Goal: Transaction & Acquisition: Purchase product/service

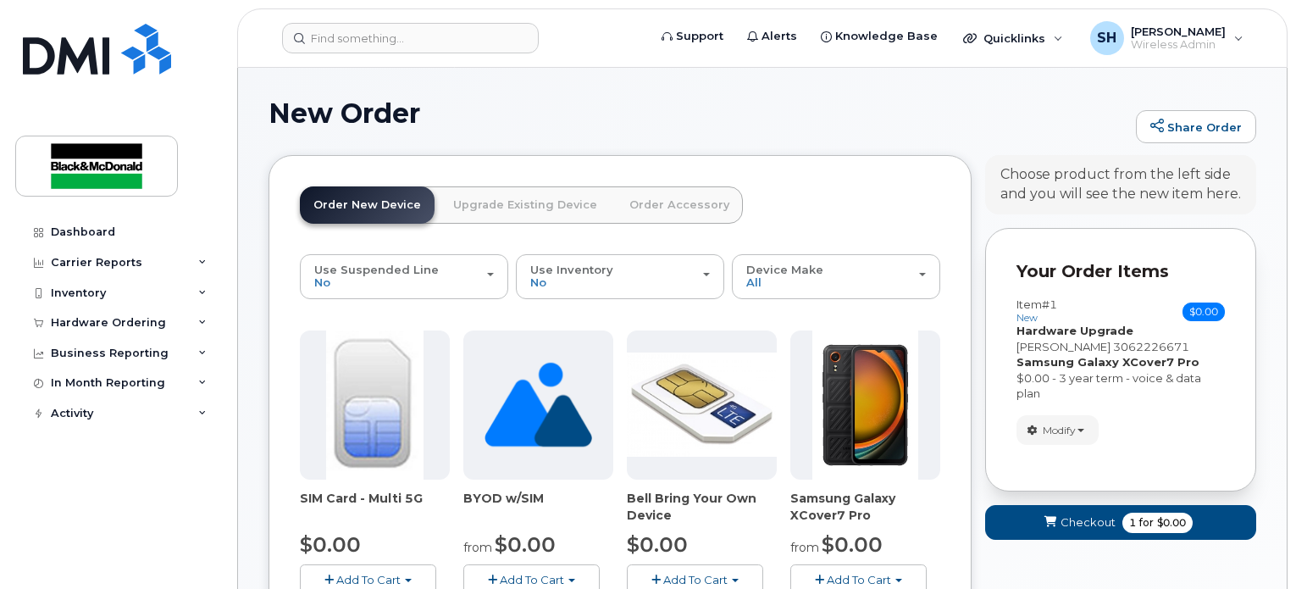
scroll to position [169, 0]
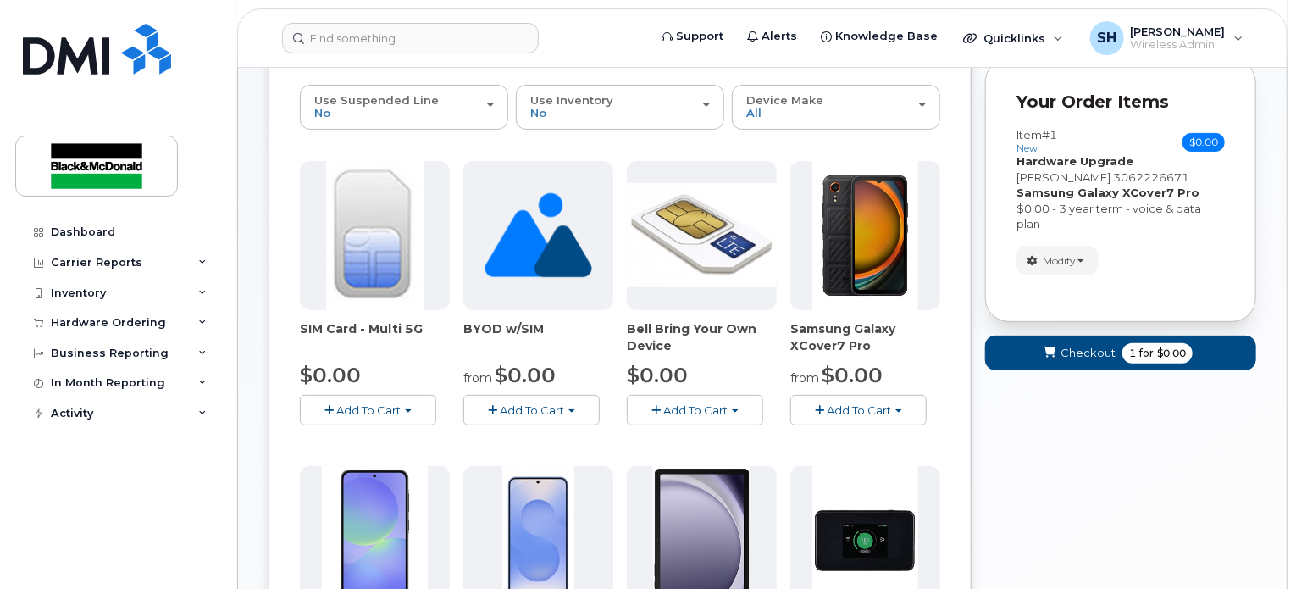
click at [1114, 430] on div "Your Cart is Empty! Choose product from the left side and you will see the new …" at bounding box center [1120, 579] width 271 height 1187
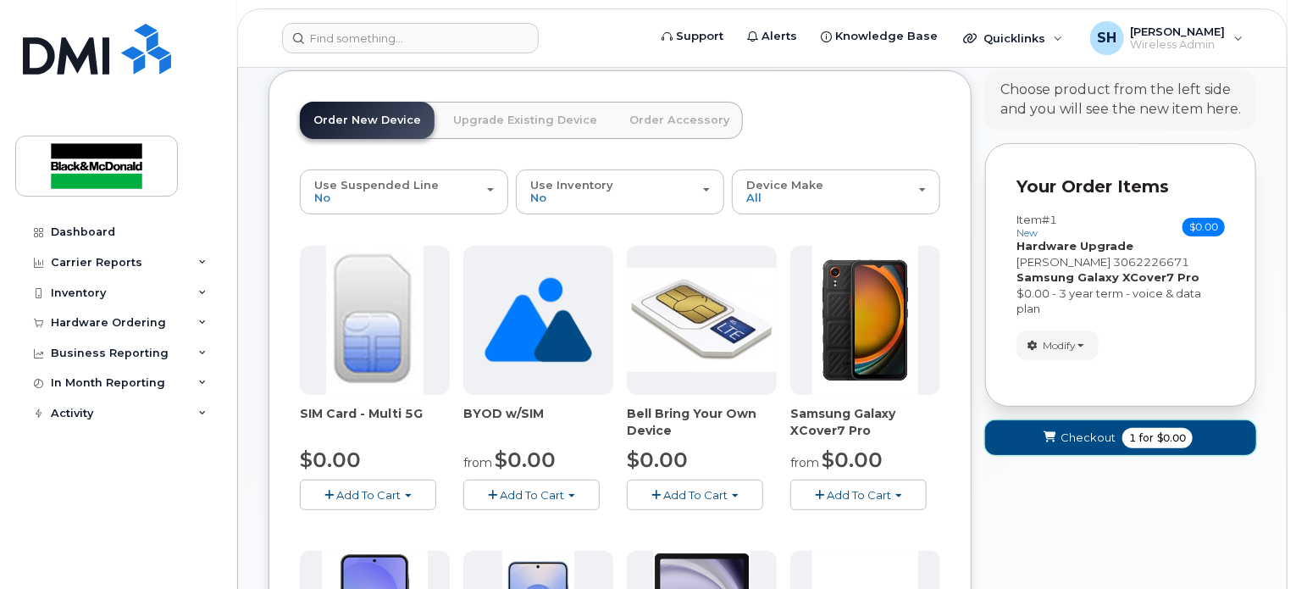
click at [1111, 429] on span "Checkout" at bounding box center [1087, 437] width 55 height 16
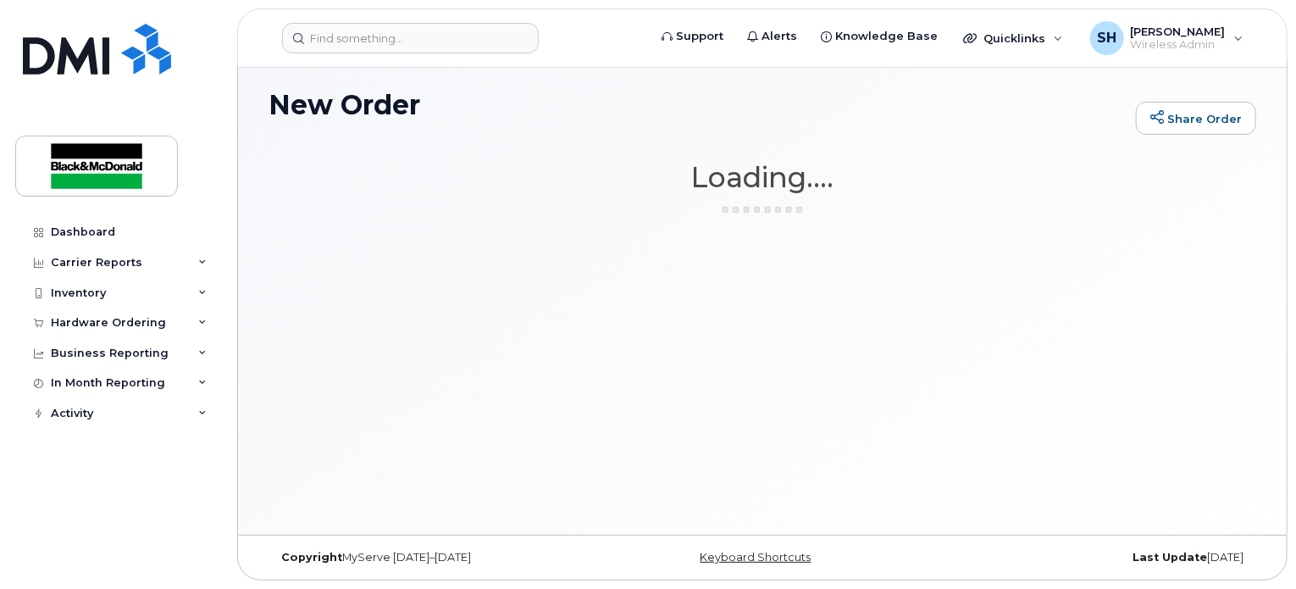
scroll to position [8, 0]
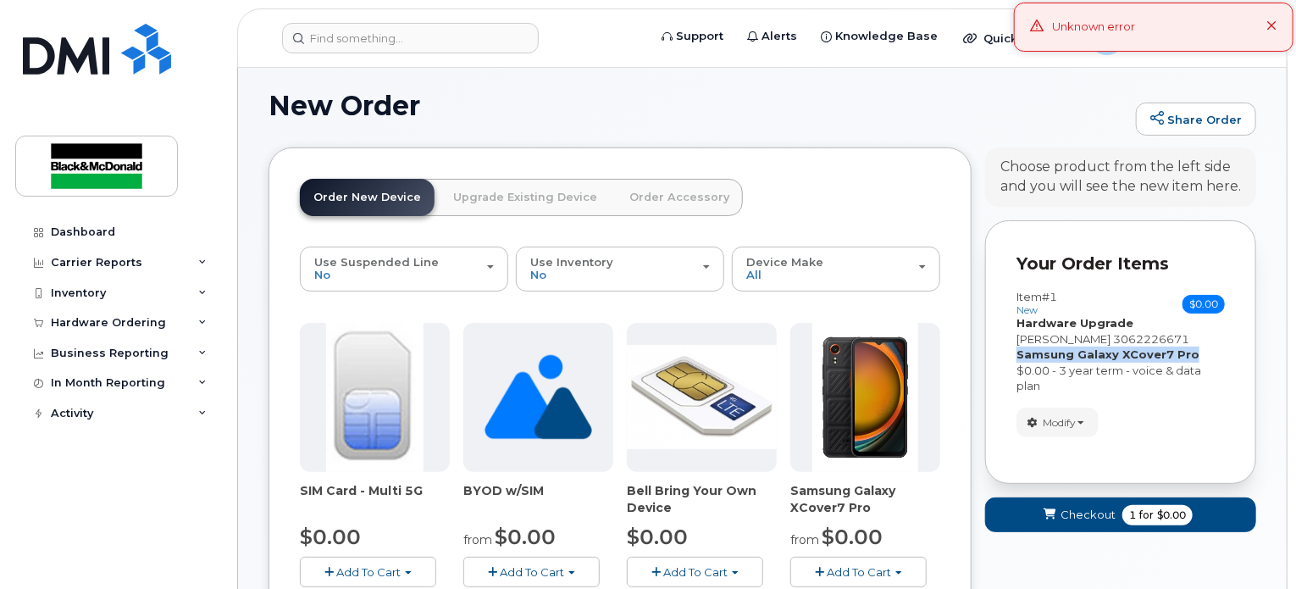
drag, startPoint x: 1192, startPoint y: 354, endPoint x: 999, endPoint y: 358, distance: 193.2
click at [999, 358] on div "Your Order Items Item #1 new $0.00 Accessories Only SIM Only Activation New Act…" at bounding box center [1120, 351] width 271 height 263
copy strong "Samsung Galaxy XCover7 Pro"
click at [1085, 521] on span "Checkout" at bounding box center [1087, 514] width 55 height 16
click at [1111, 507] on span "Checkout" at bounding box center [1087, 514] width 55 height 16
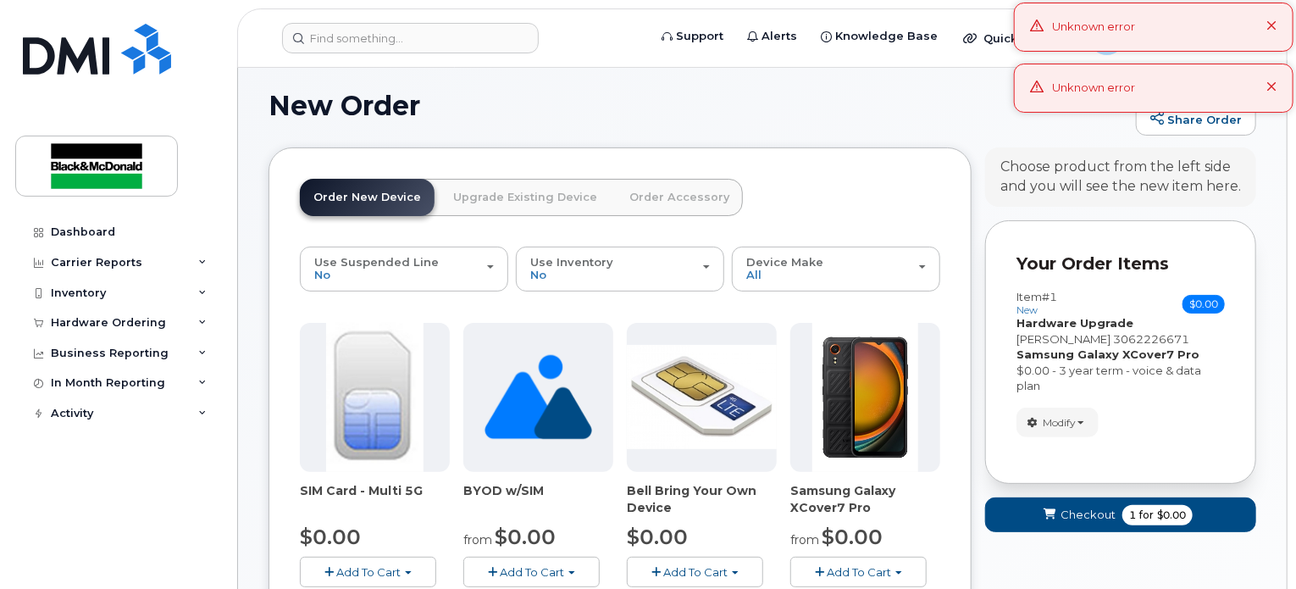
click at [1192, 429] on div "Modify change order only accessories select suspended line Remove" at bounding box center [1120, 422] width 208 height 30
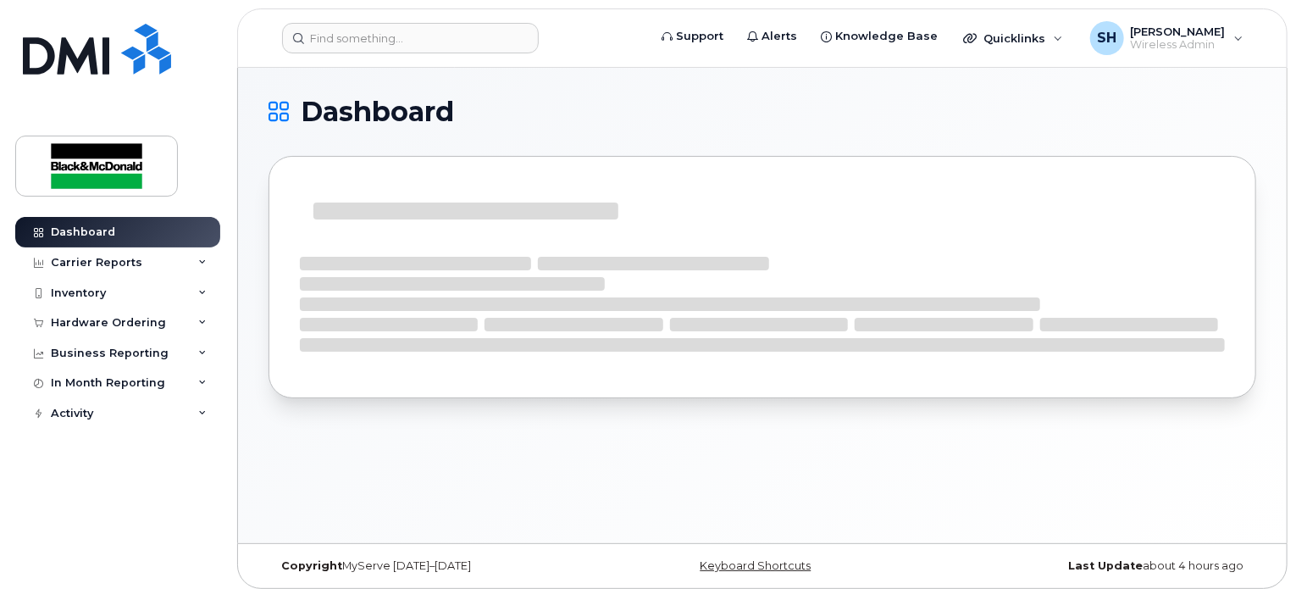
click at [198, 321] on icon at bounding box center [202, 322] width 8 height 8
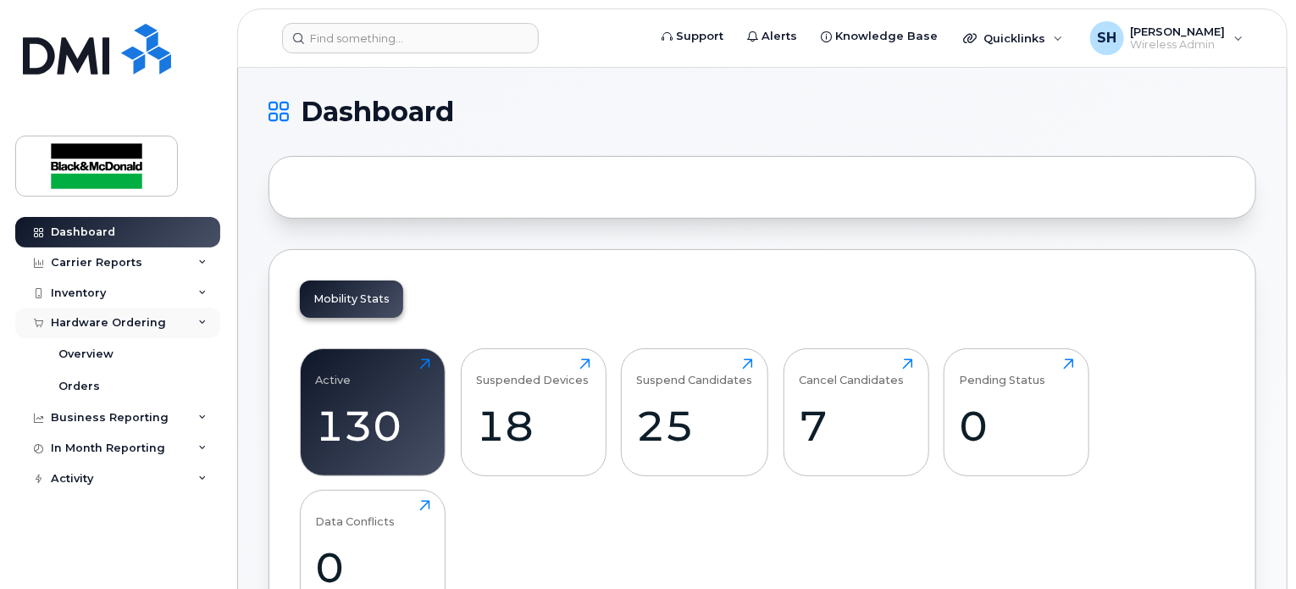
click at [64, 321] on div "Hardware Ordering" at bounding box center [108, 323] width 115 height 14
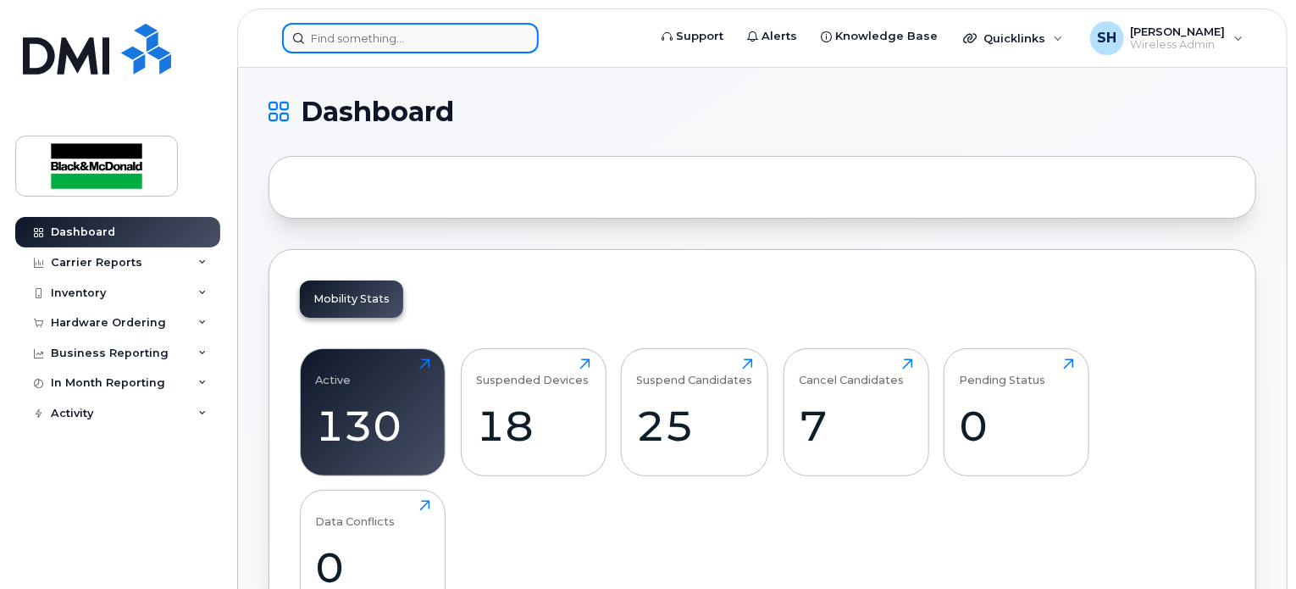
click at [385, 46] on input at bounding box center [410, 38] width 257 height 30
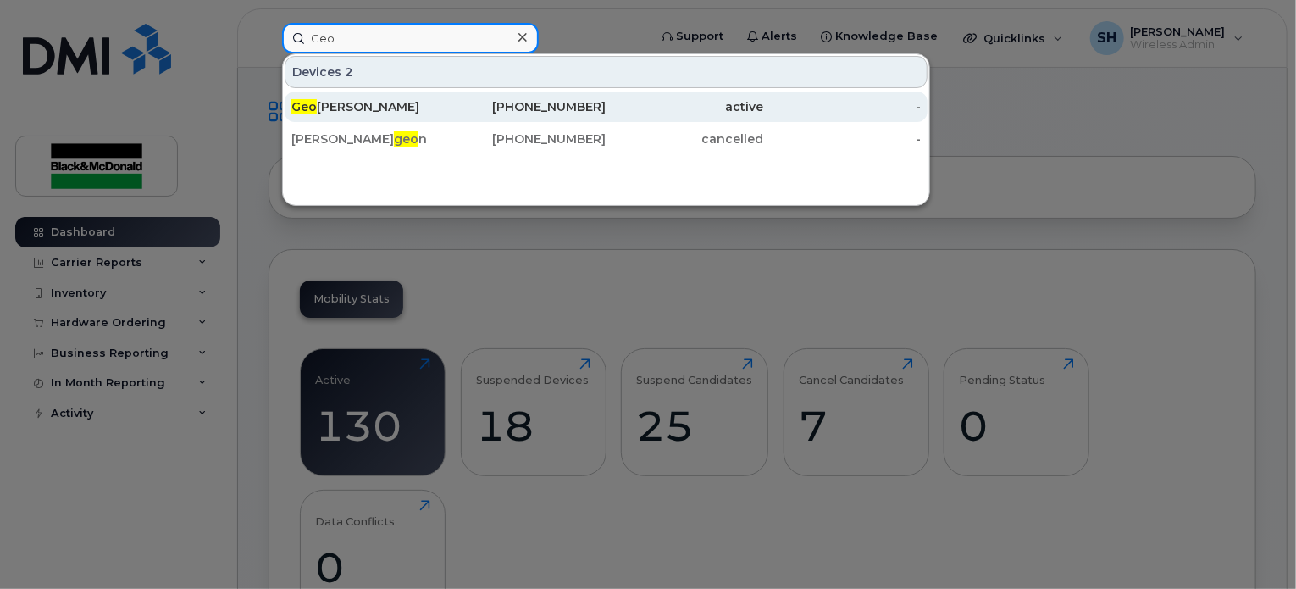
type input "Geo"
drag, startPoint x: 379, startPoint y: 104, endPoint x: 402, endPoint y: 117, distance: 26.2
click at [379, 104] on div "Geo ffrey Hopkins" at bounding box center [370, 106] width 158 height 17
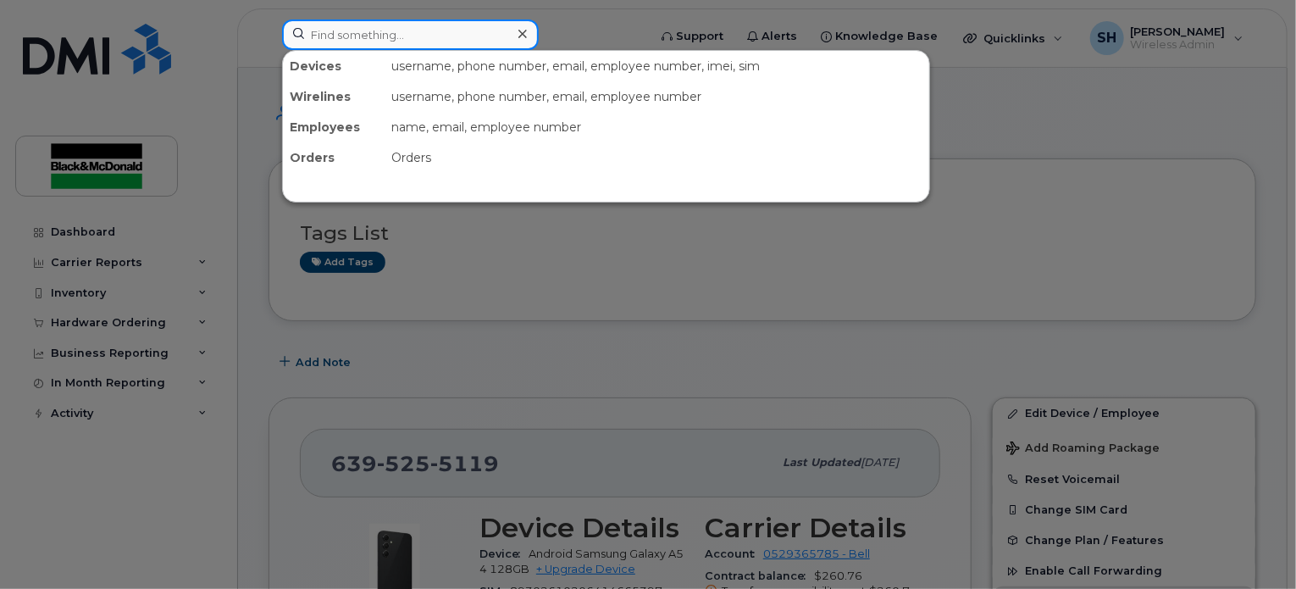
click at [346, 34] on input at bounding box center [410, 34] width 257 height 30
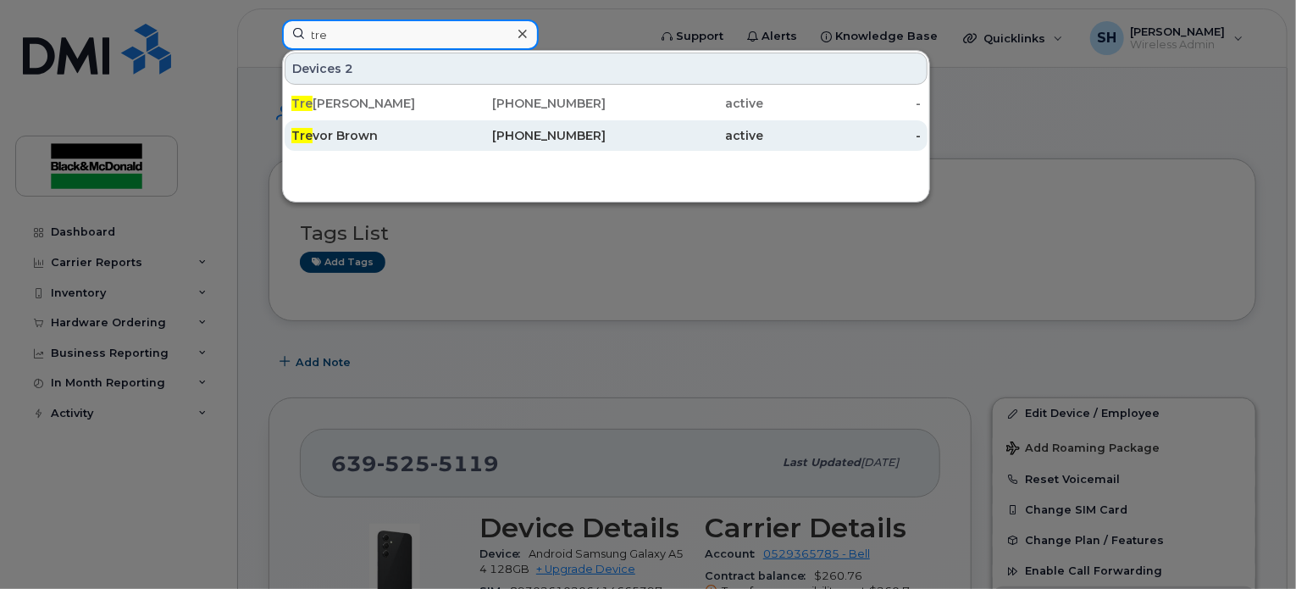
type input "tre"
click at [343, 130] on div "Tre vor Brown" at bounding box center [370, 135] width 158 height 17
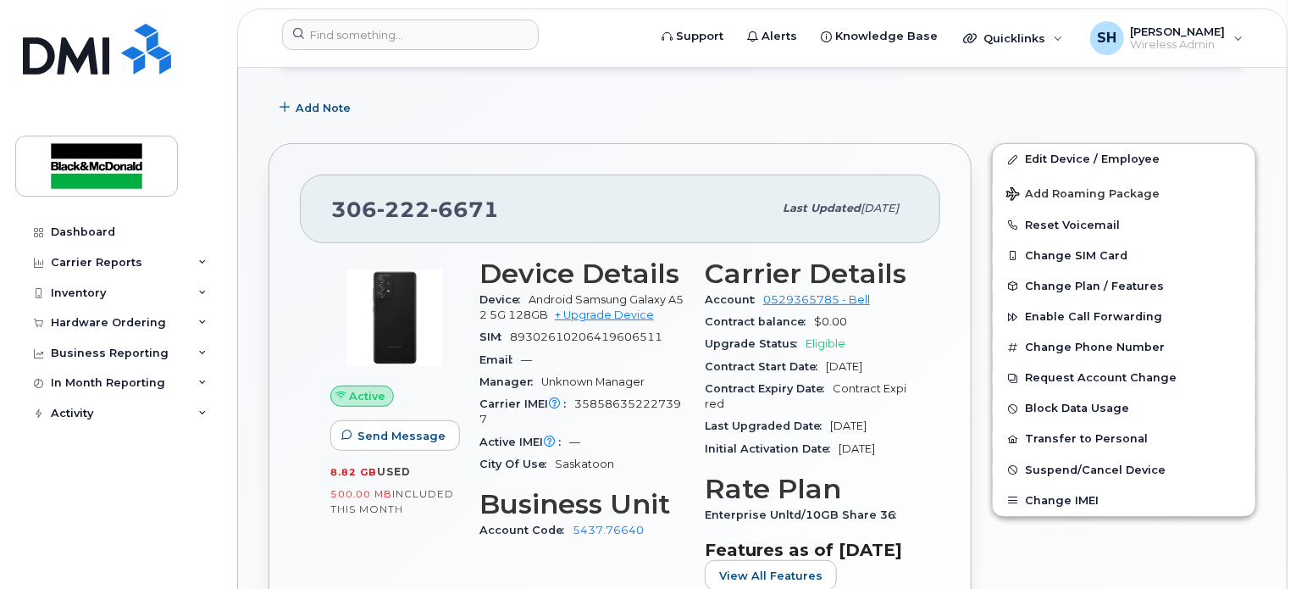
scroll to position [339, 0]
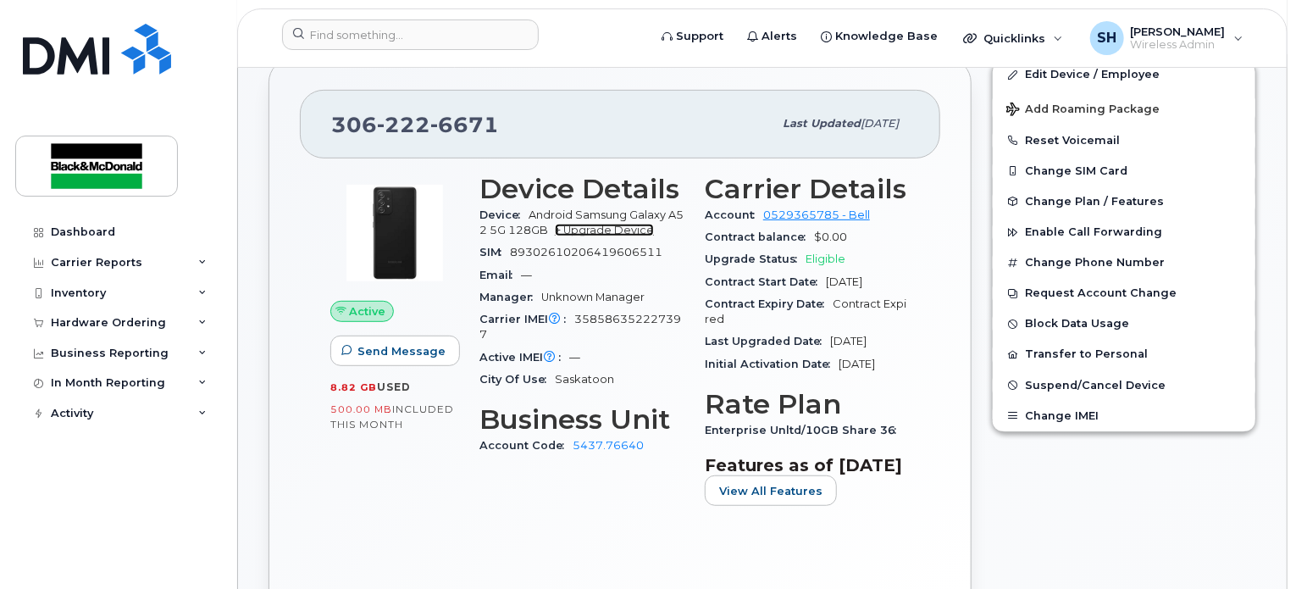
click at [618, 232] on link "+ Upgrade Device" at bounding box center [604, 230] width 99 height 13
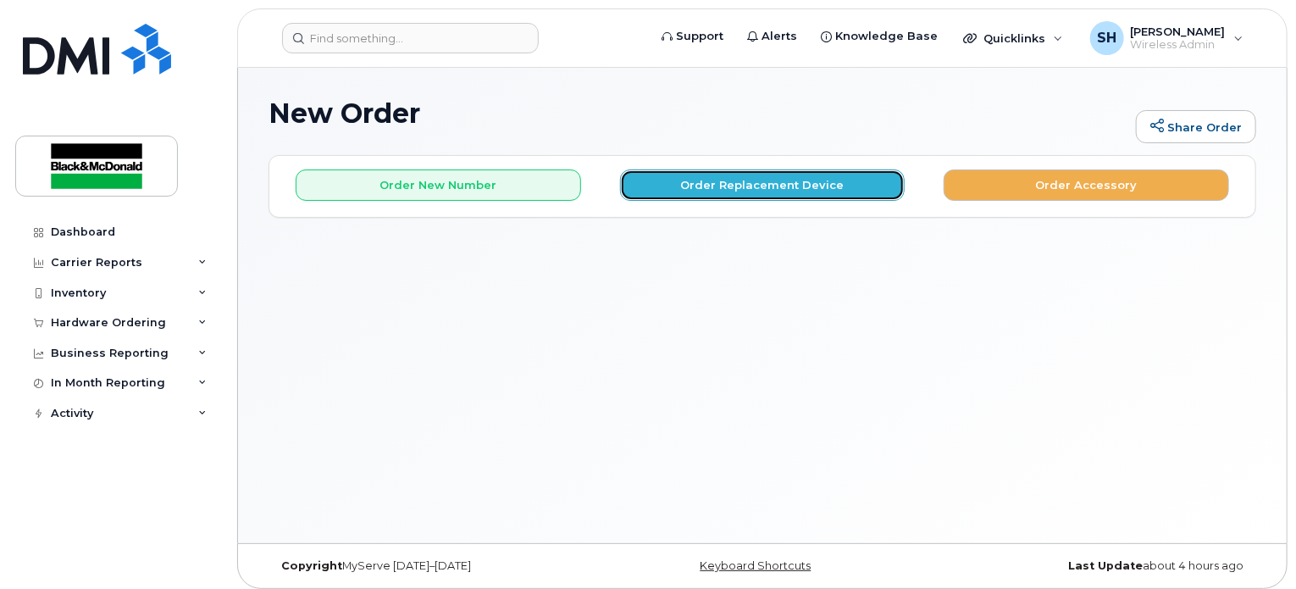
click at [710, 185] on button "Order Replacement Device" at bounding box center [762, 184] width 285 height 31
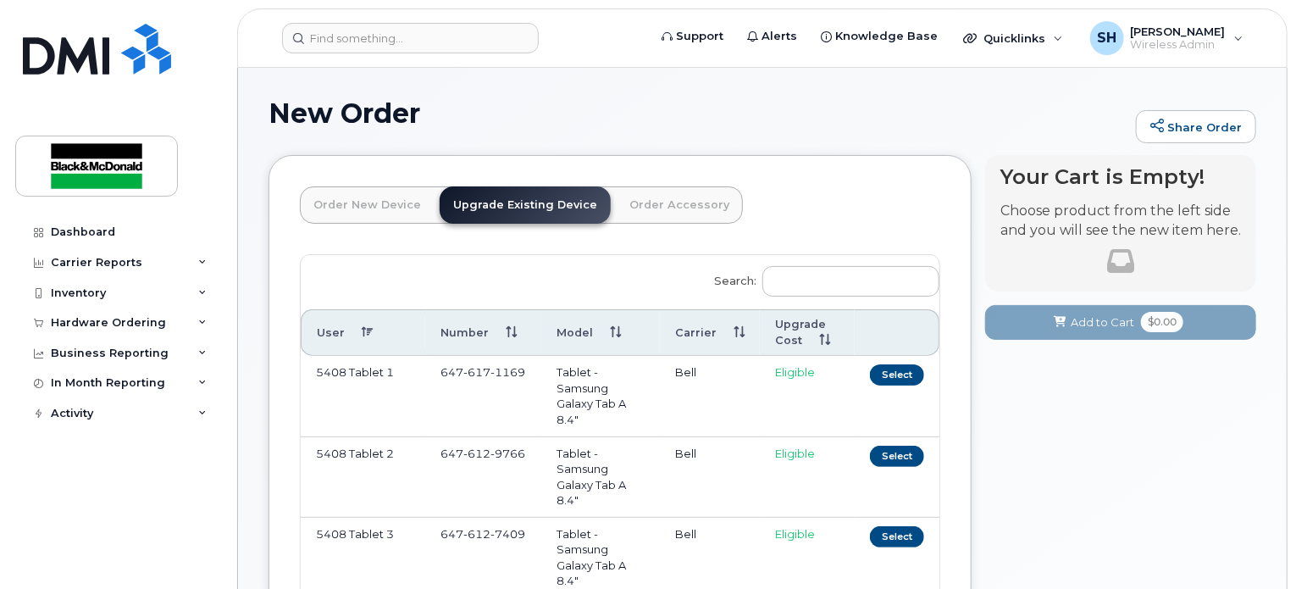
scroll to position [85, 0]
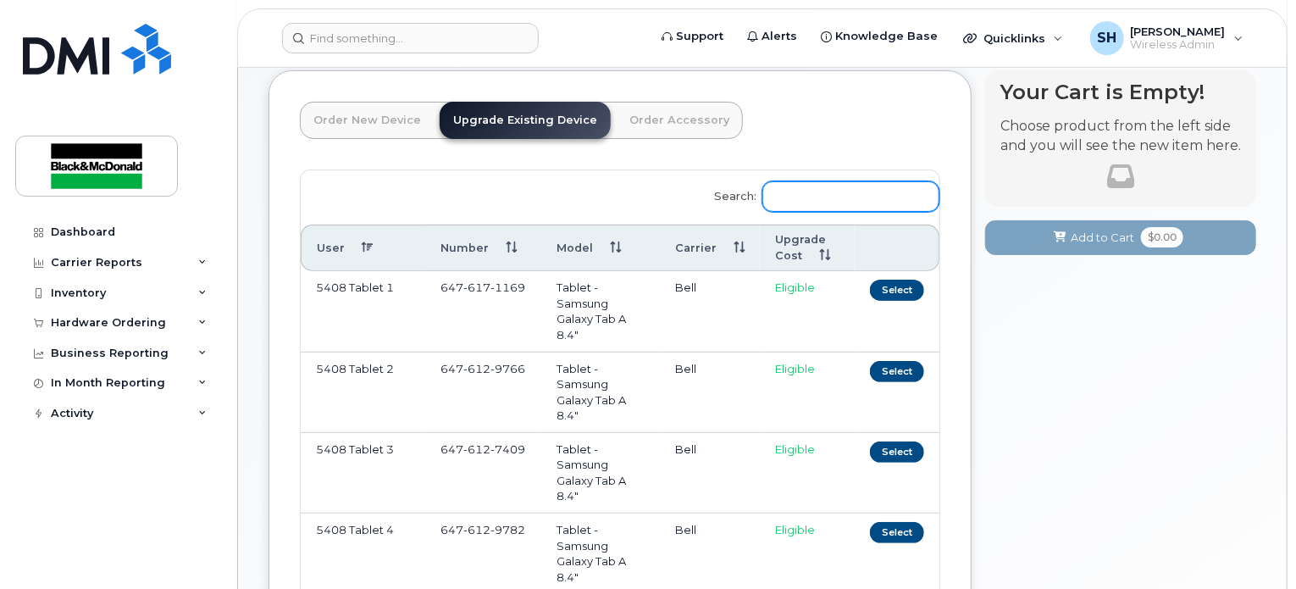
click at [823, 206] on input "Search:" at bounding box center [850, 196] width 177 height 30
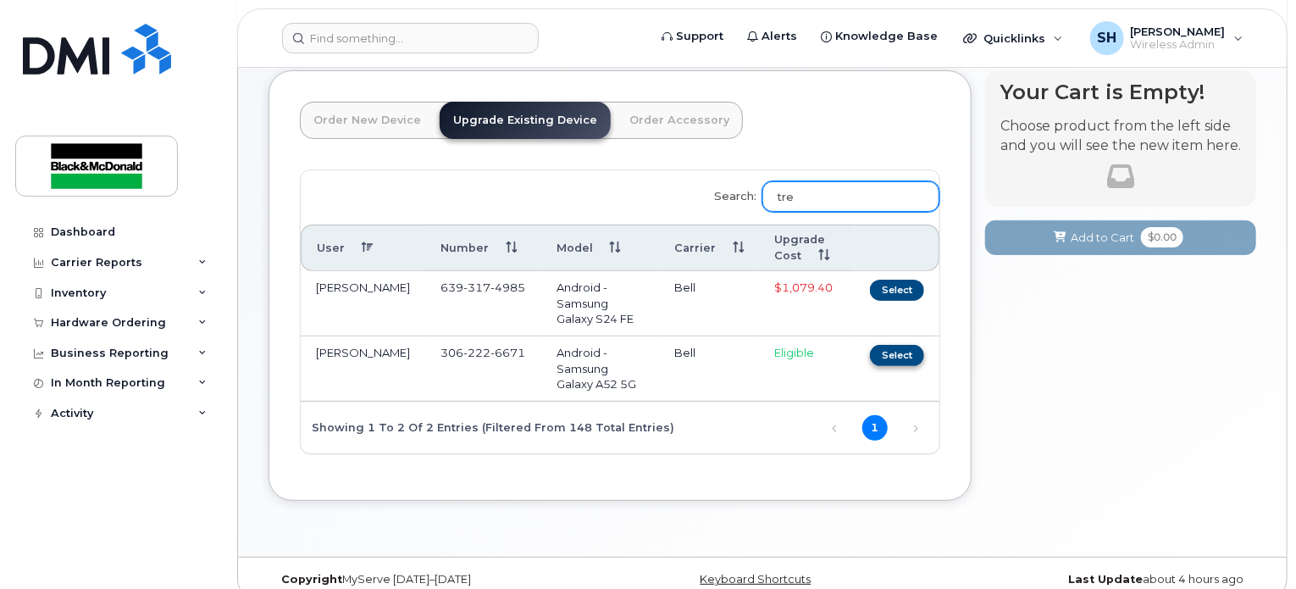
type input "tre"
click at [901, 350] on button "Select" at bounding box center [897, 355] width 54 height 21
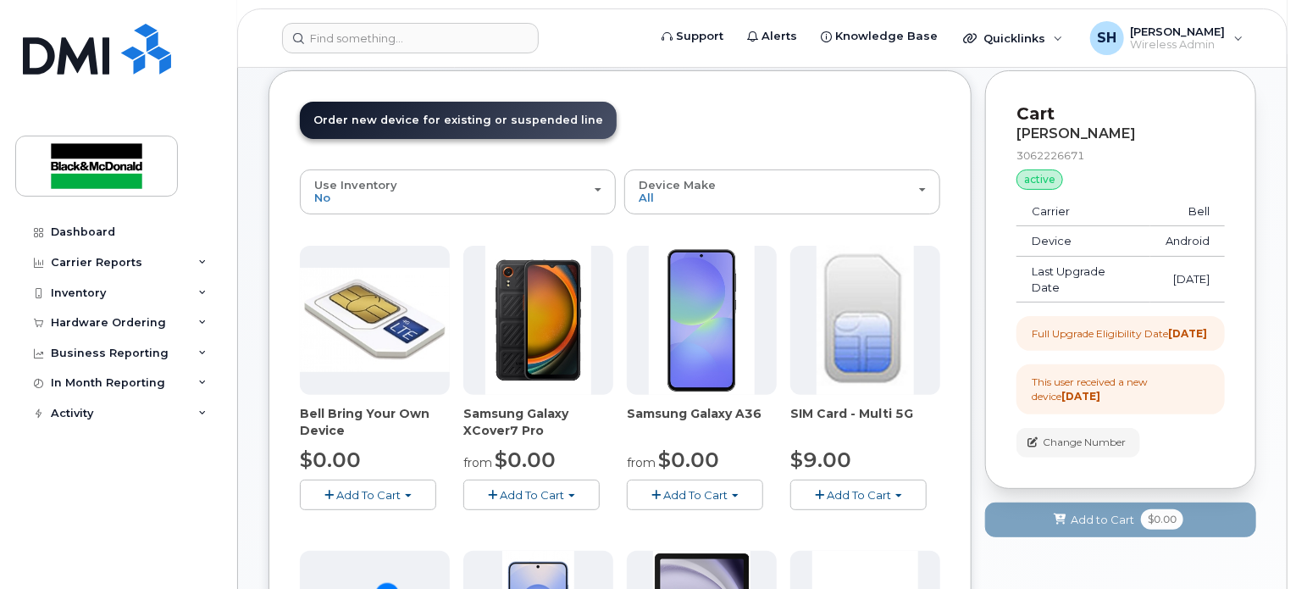
click at [545, 497] on span "Add To Cart" at bounding box center [532, 495] width 64 height 14
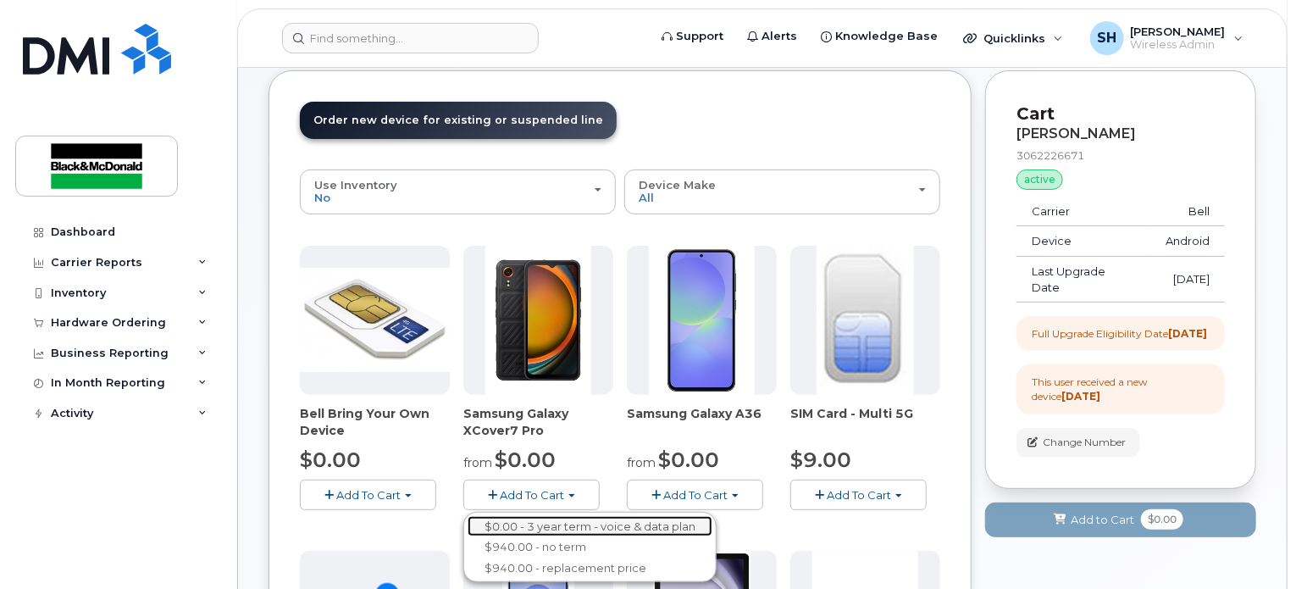
click at [544, 519] on link "$0.00 - 3 year term - voice & data plan" at bounding box center [590, 526] width 245 height 21
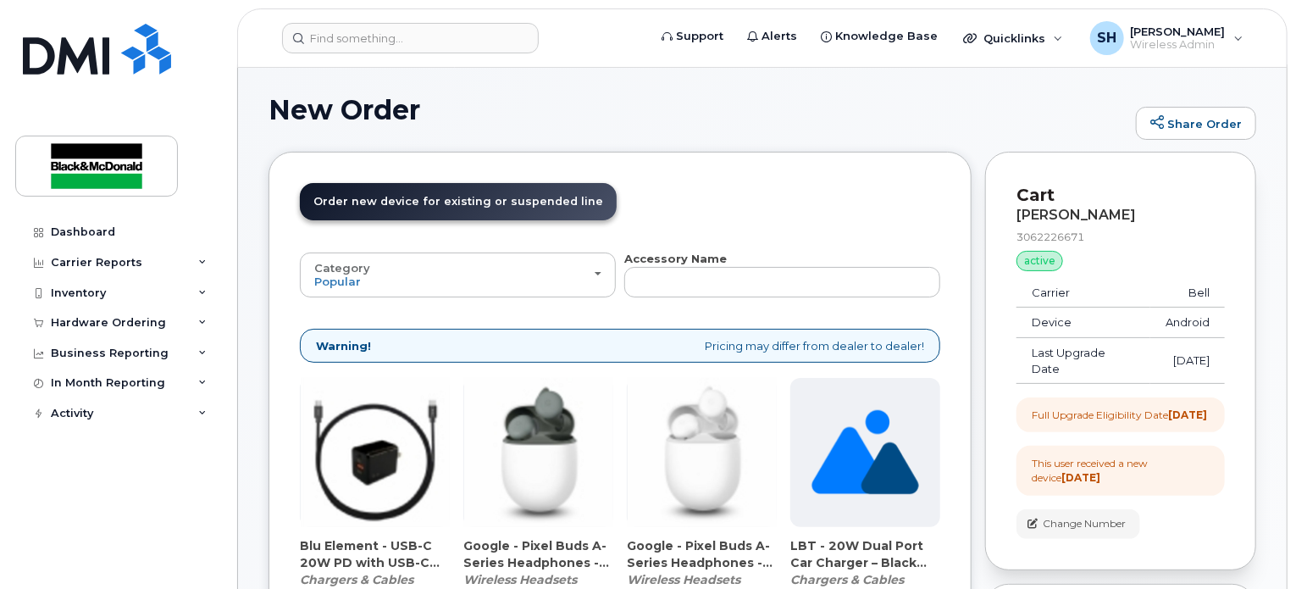
scroll to position [0, 0]
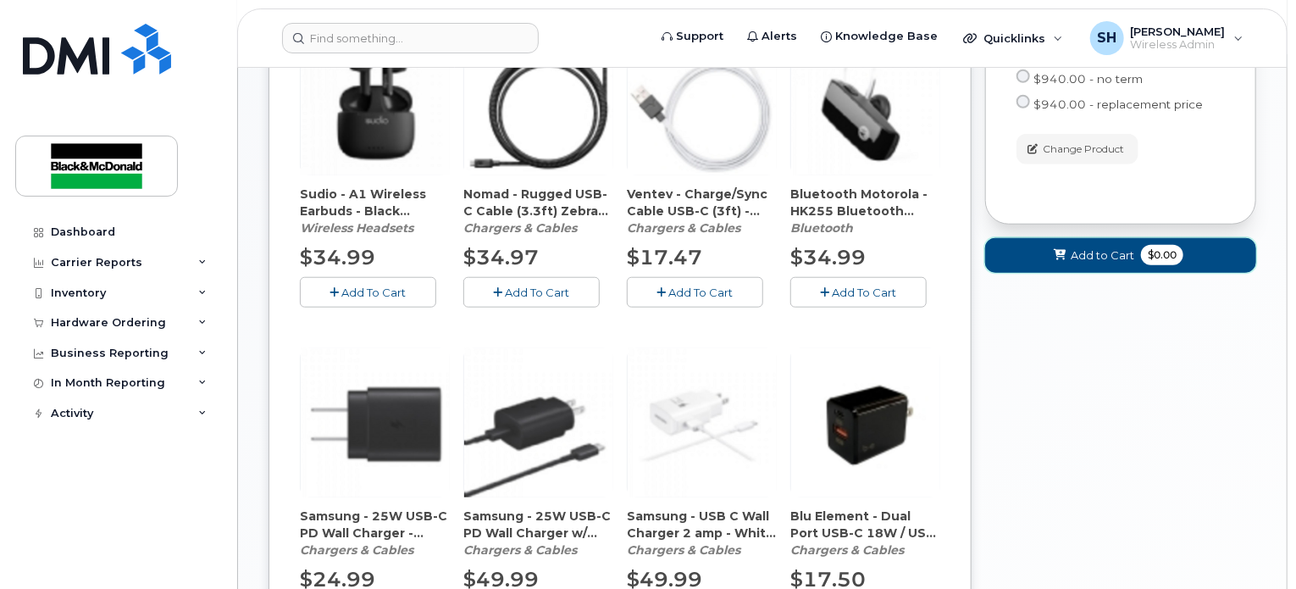
click at [1088, 273] on button "Add to Cart $0.00" at bounding box center [1120, 255] width 271 height 35
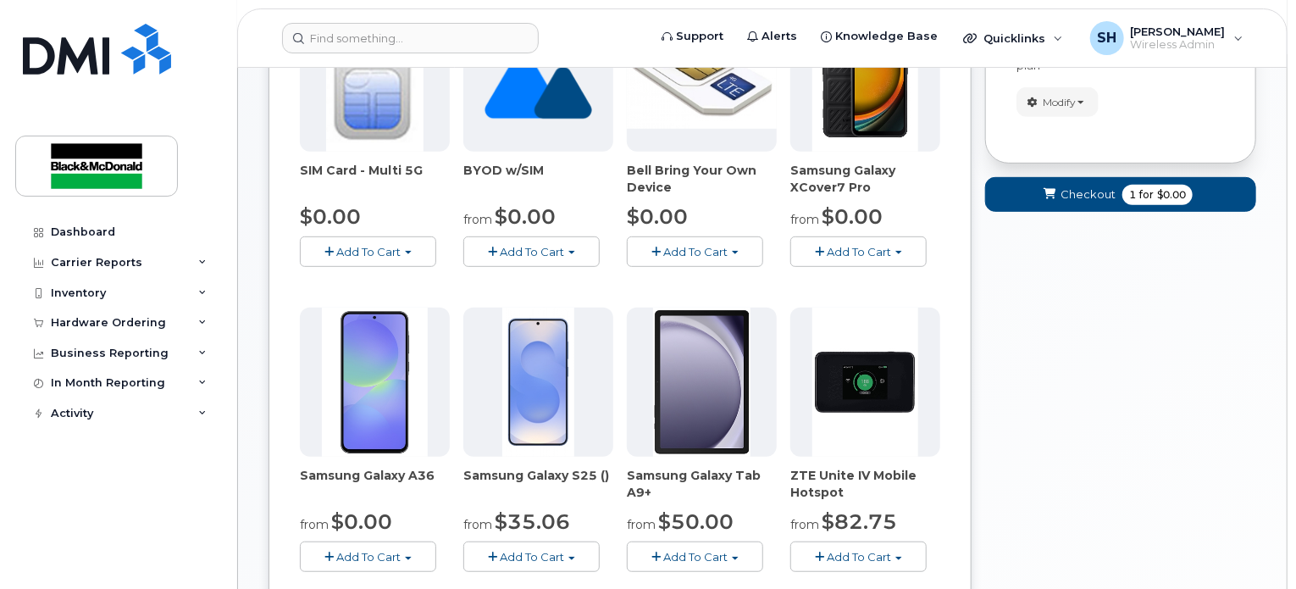
scroll to position [74, 0]
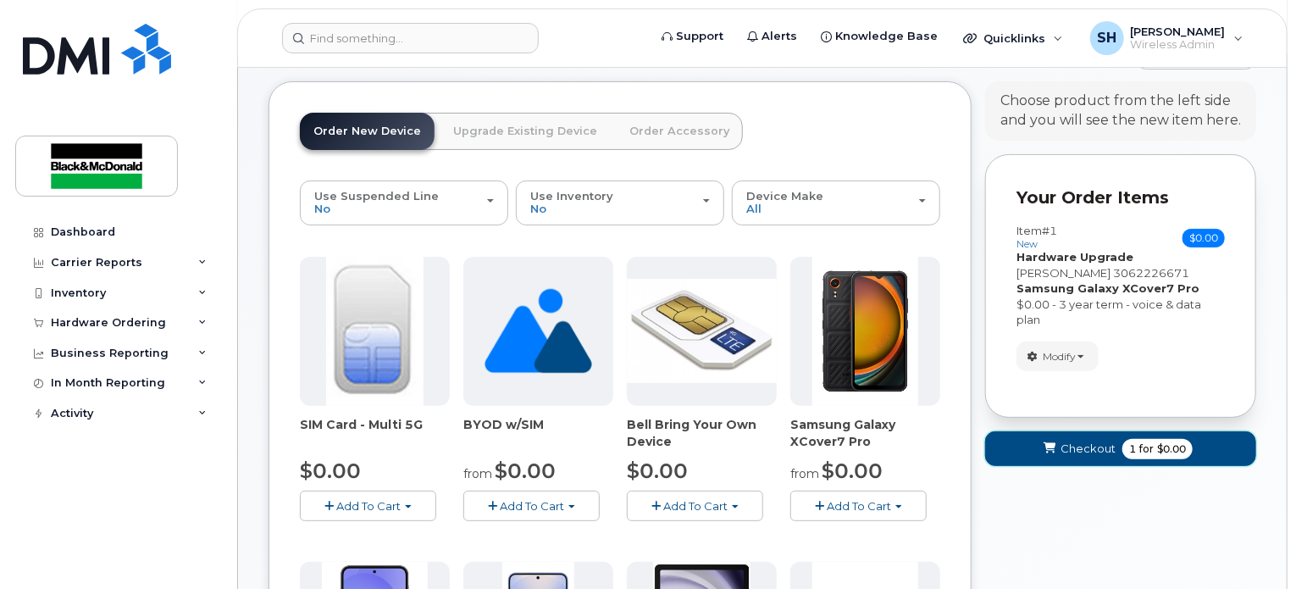
click at [1091, 448] on span "Checkout" at bounding box center [1087, 448] width 55 height 16
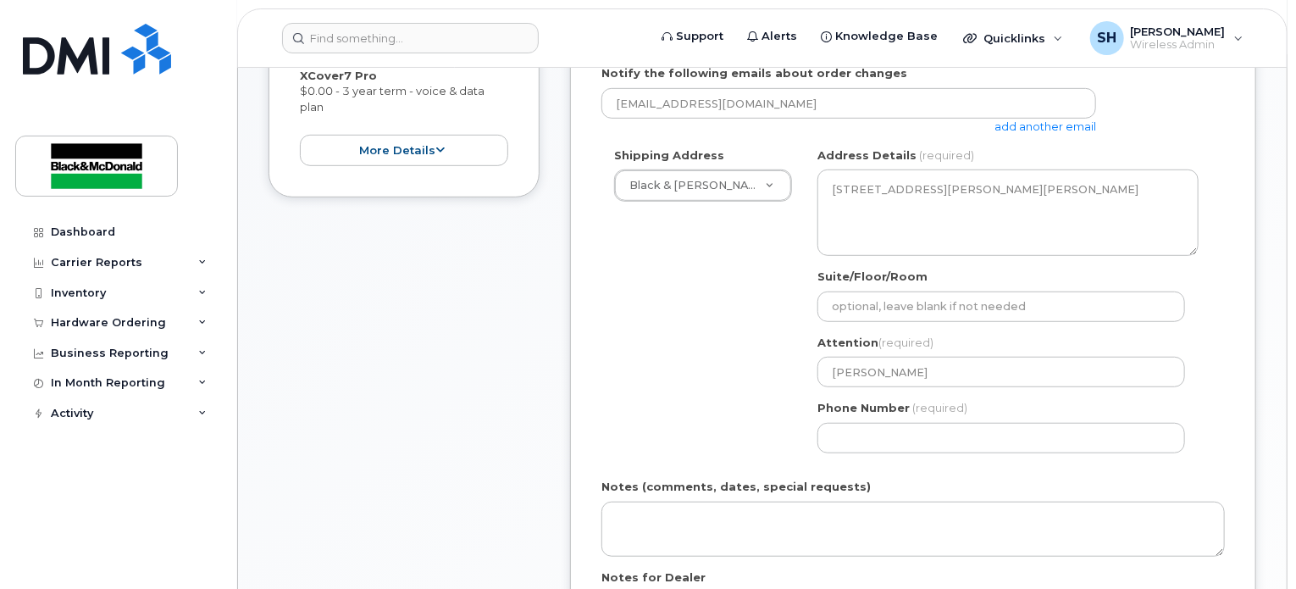
scroll to position [508, 0]
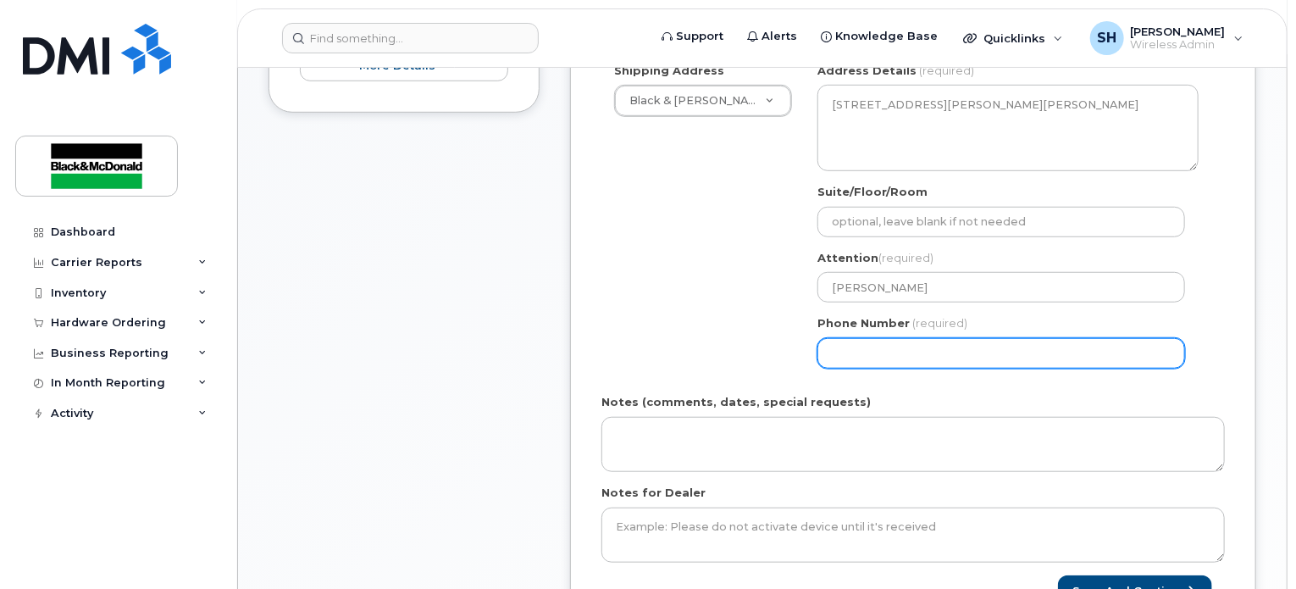
click at [920, 351] on input "Phone Number" at bounding box center [1001, 353] width 368 height 30
select select
type input "306500677"
select select
type input "3065006776"
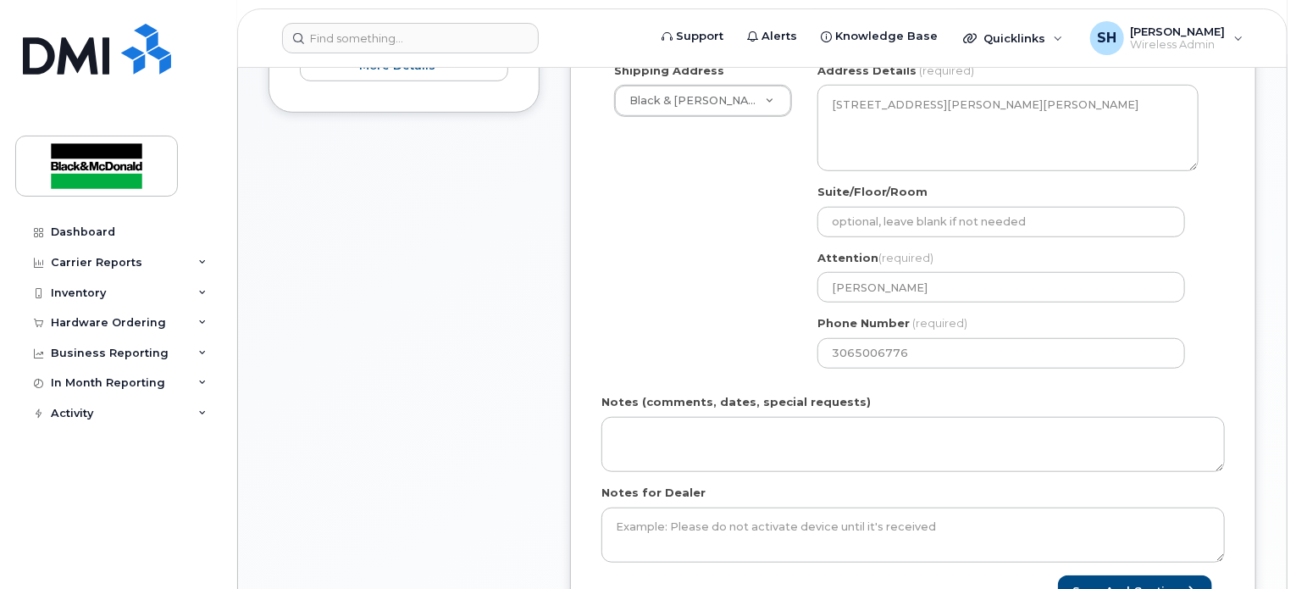
click at [680, 322] on div "Shipping Address Black & McDonald Regina Black & McDonald Regina Black & McDona…" at bounding box center [906, 222] width 610 height 318
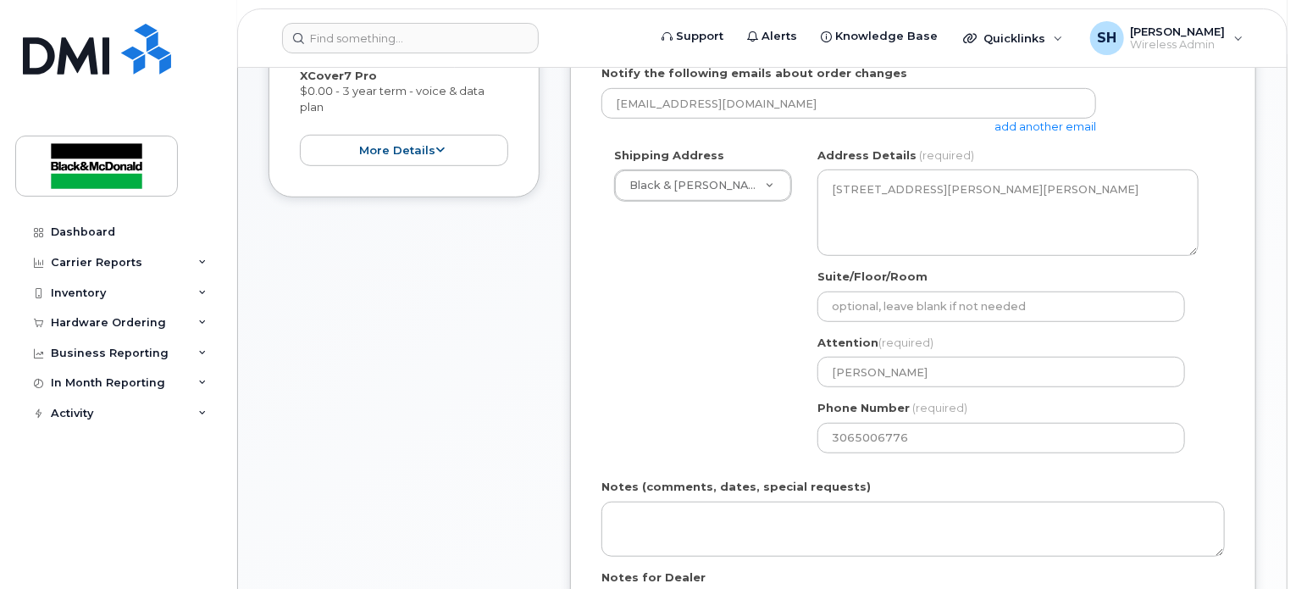
scroll to position [254, 0]
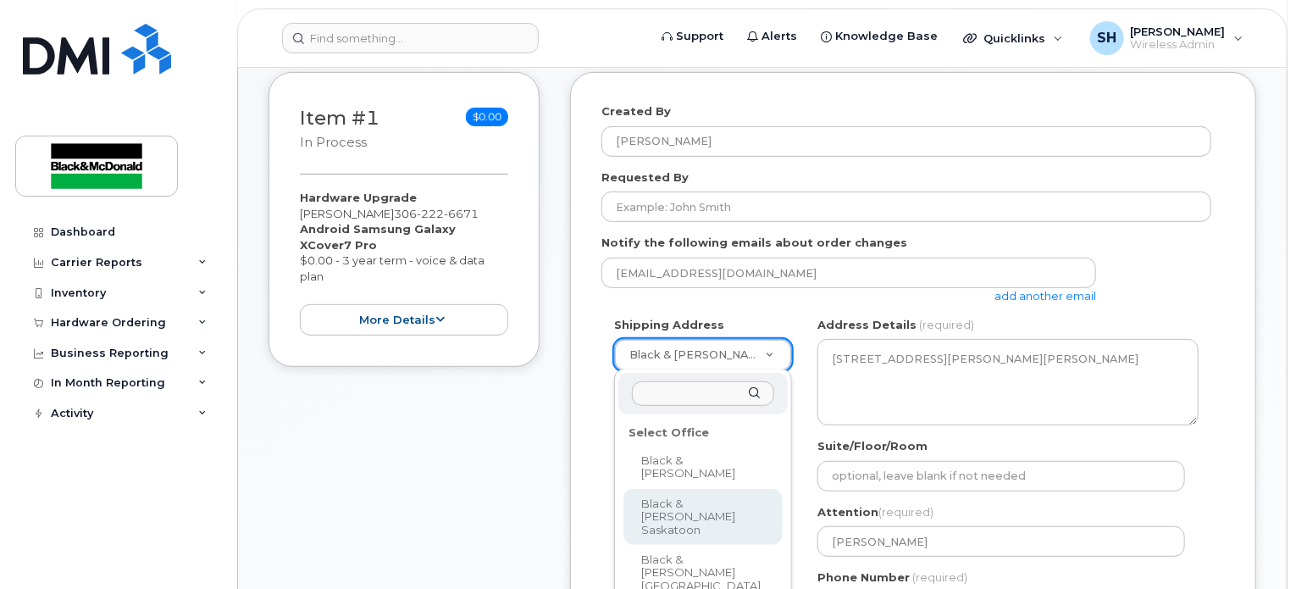
select select
type textarea "3455 Idylwyld Drive North Saskatoon Saskatchewan S7L 6B5"
type input "Chintan Panchal"
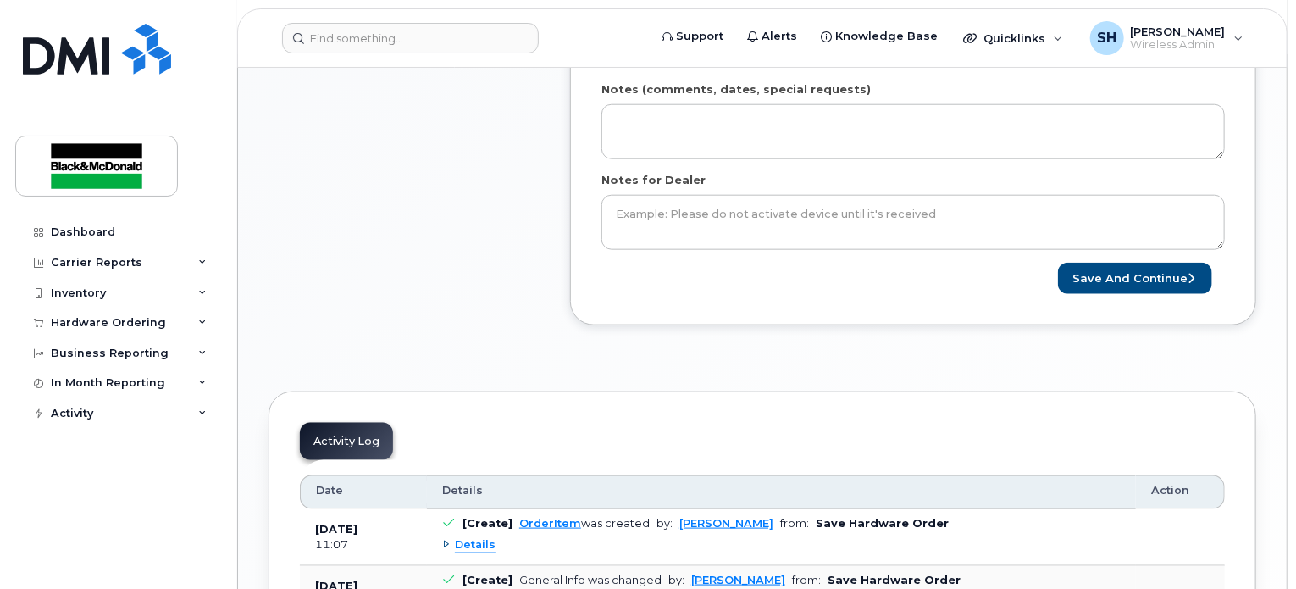
scroll to position [847, 0]
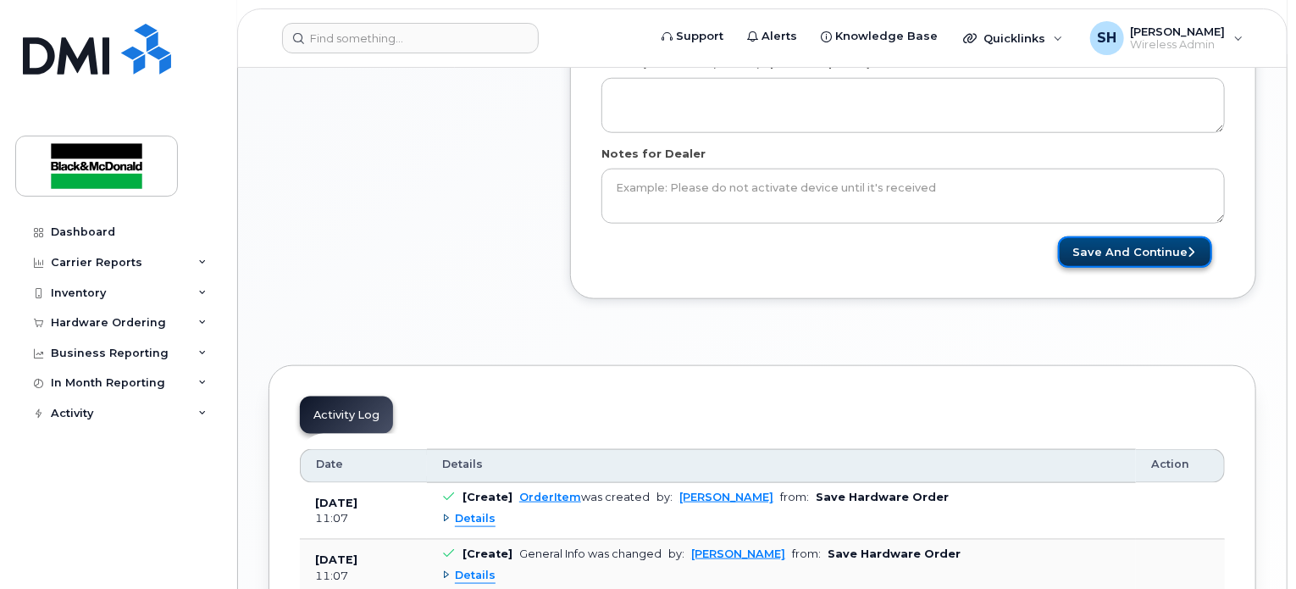
click at [1138, 240] on button "Save and Continue" at bounding box center [1135, 251] width 154 height 31
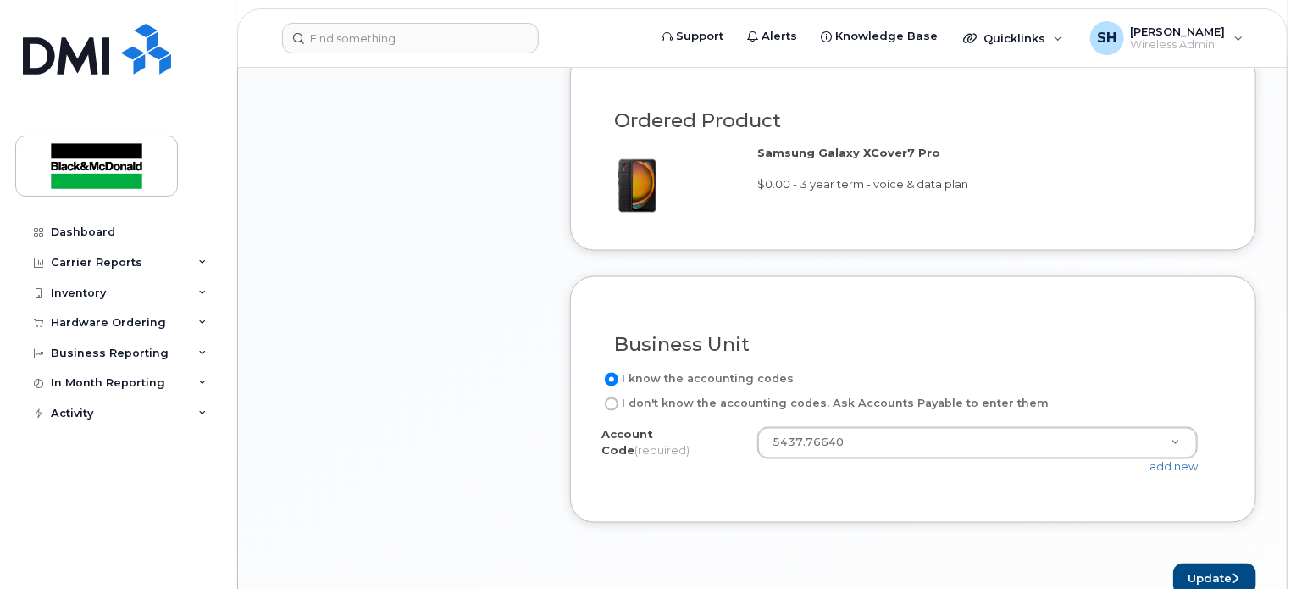
scroll to position [1270, 0]
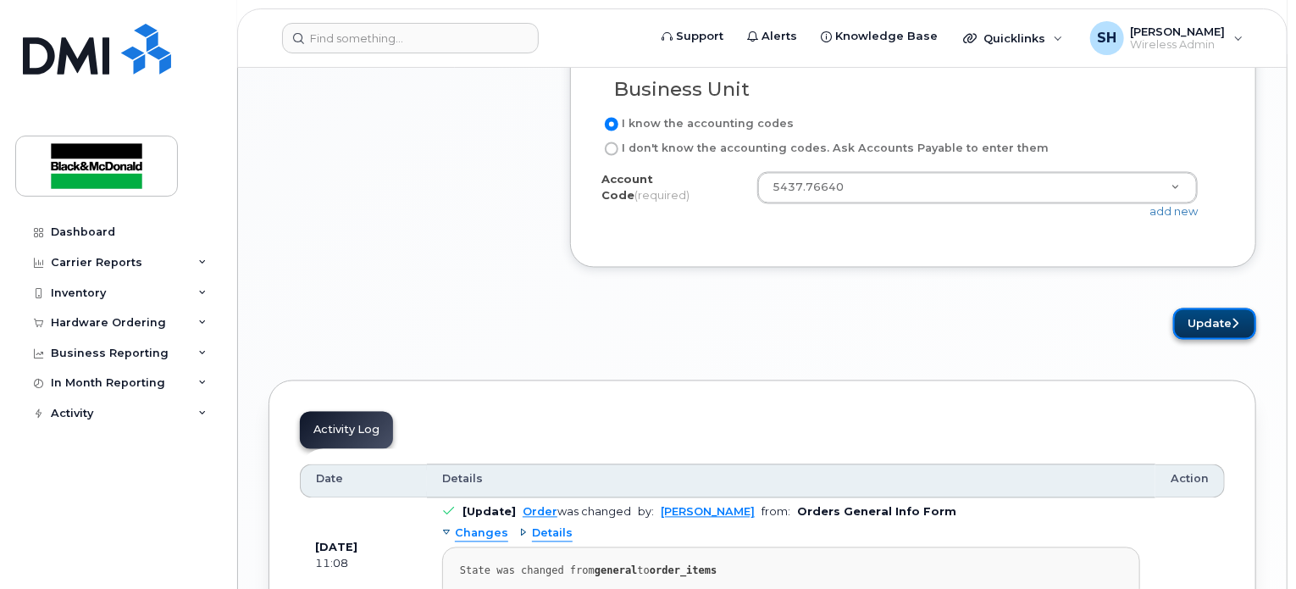
click at [1215, 321] on button "Update" at bounding box center [1214, 323] width 83 height 31
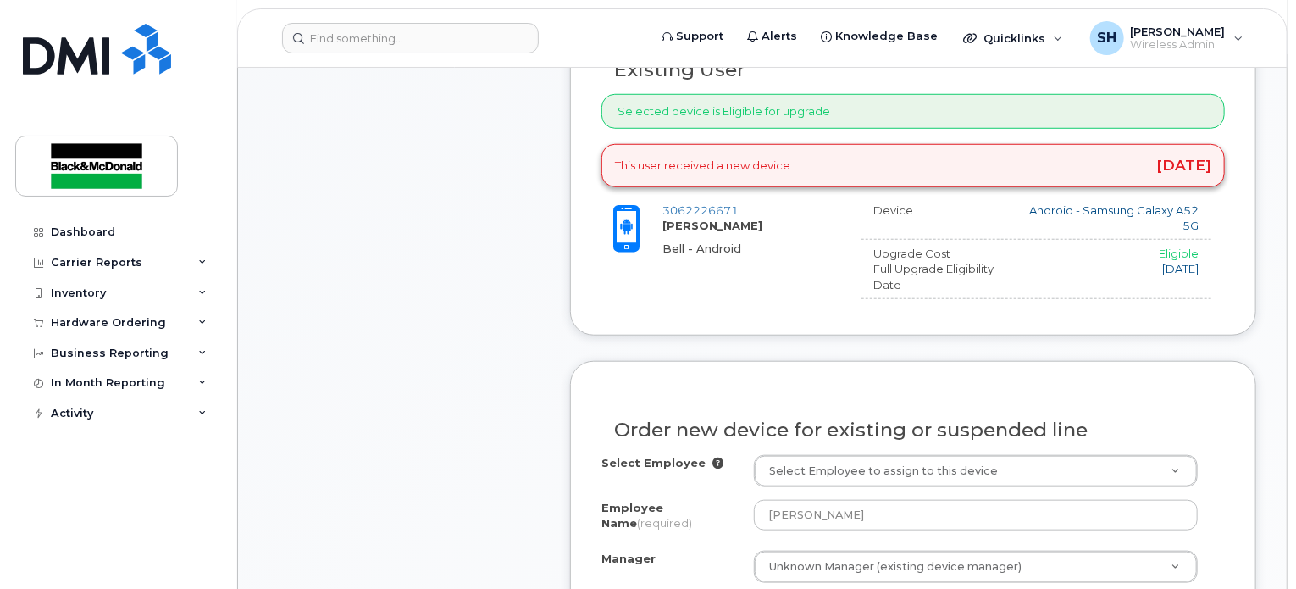
scroll to position [877, 0]
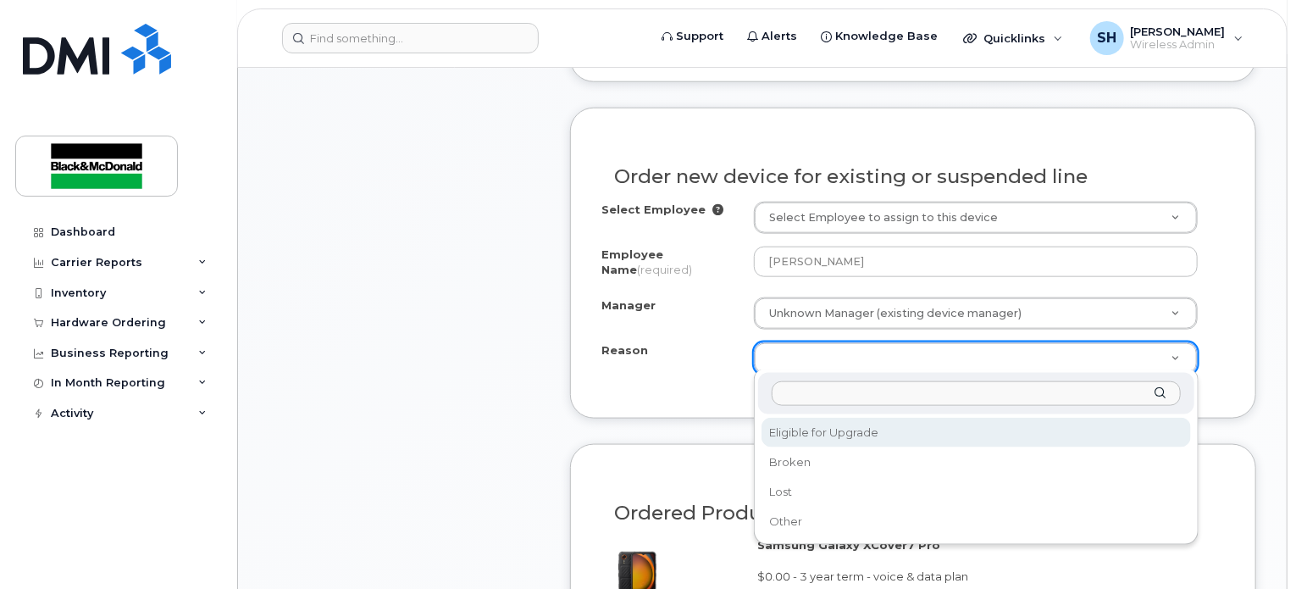
select select "eligible_for_upgrade"
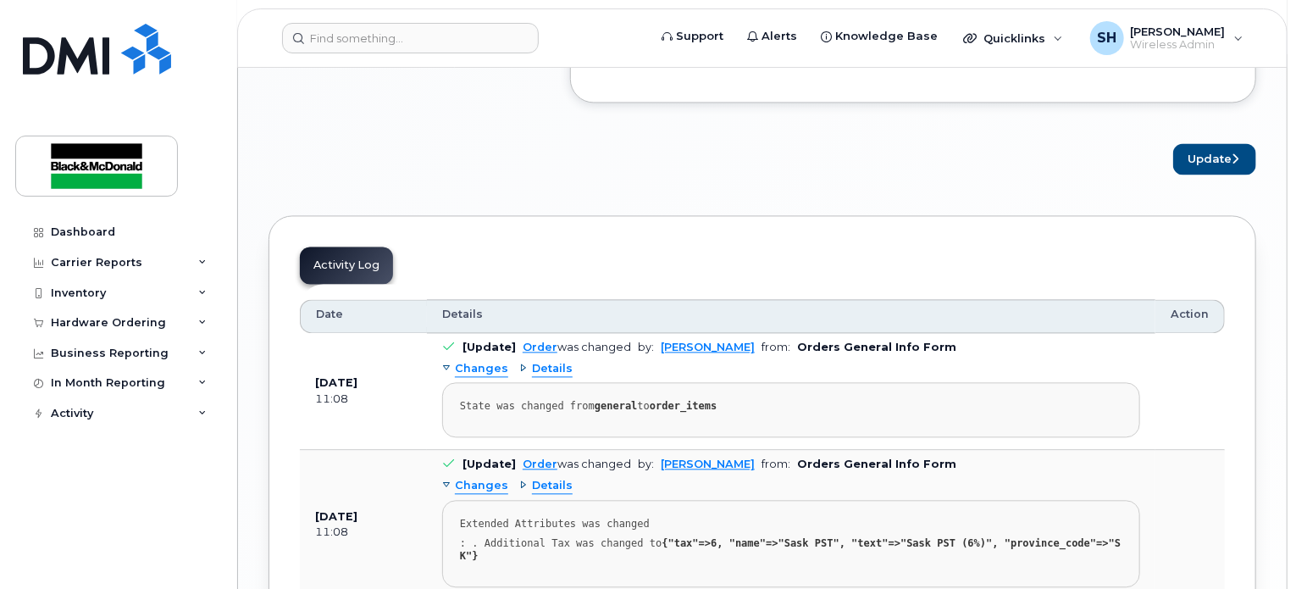
scroll to position [1604, 0]
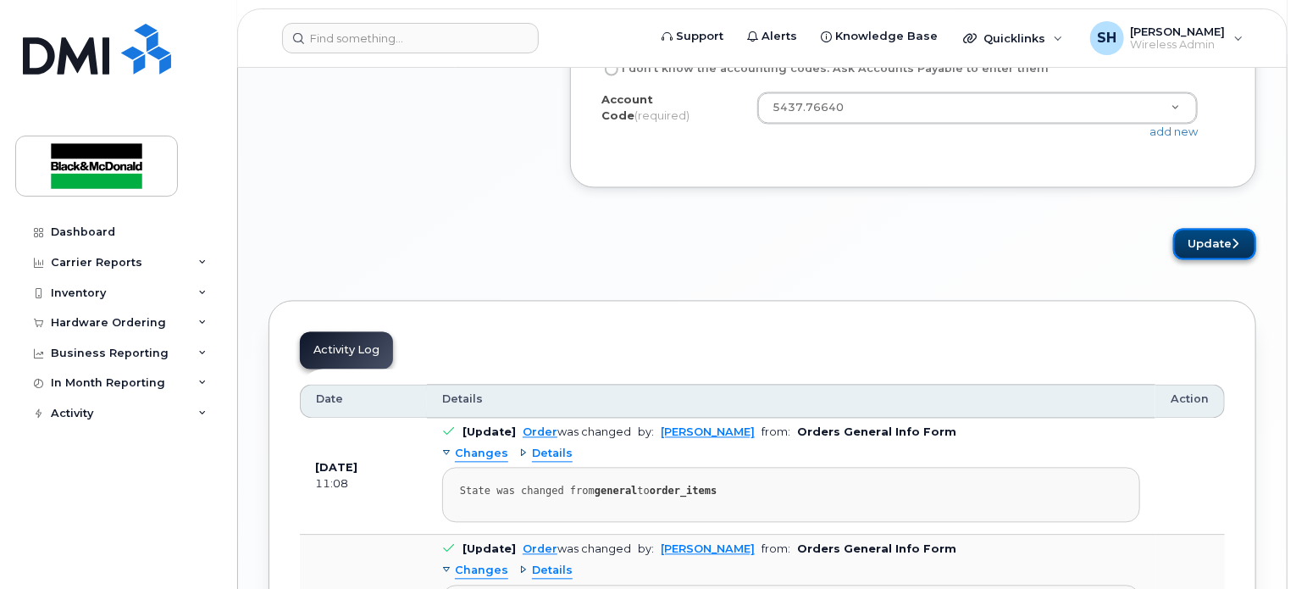
click at [1233, 239] on icon "submit" at bounding box center [1234, 244] width 7 height 11
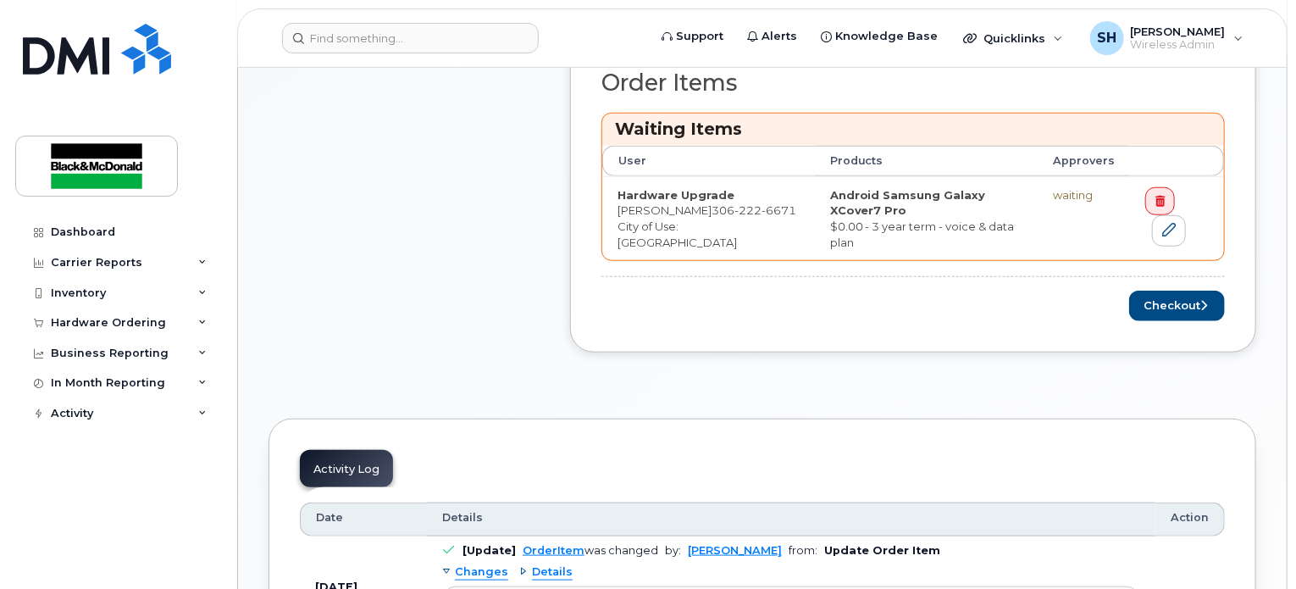
scroll to position [678, 0]
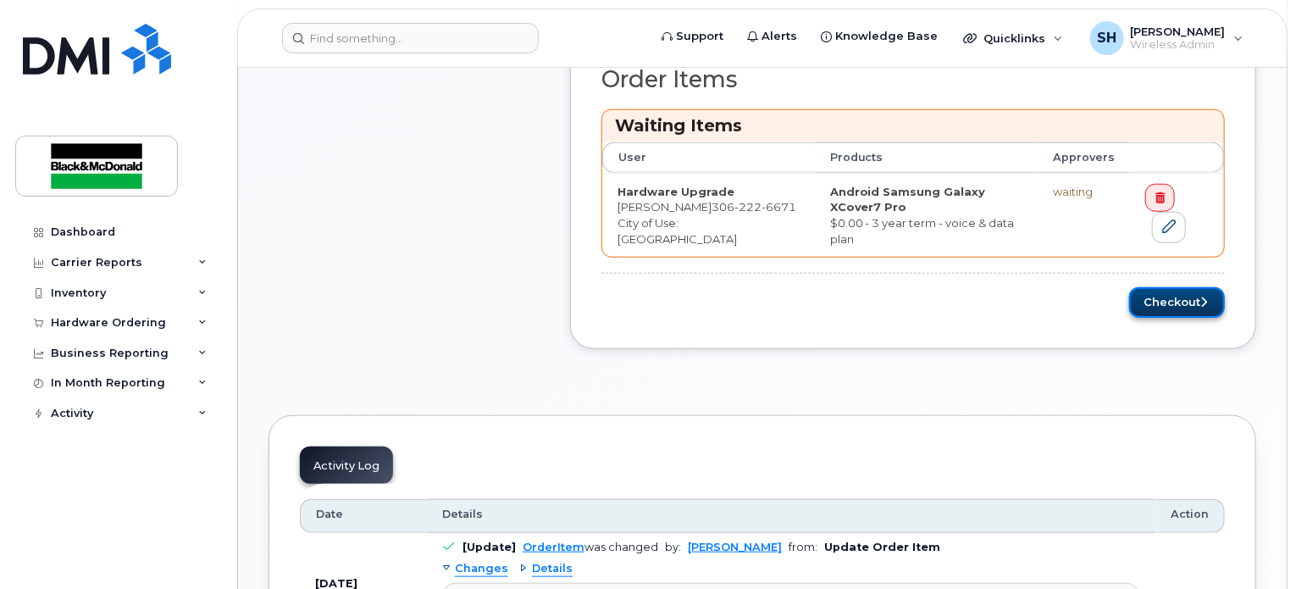
click at [1159, 301] on button "Checkout" at bounding box center [1177, 302] width 96 height 31
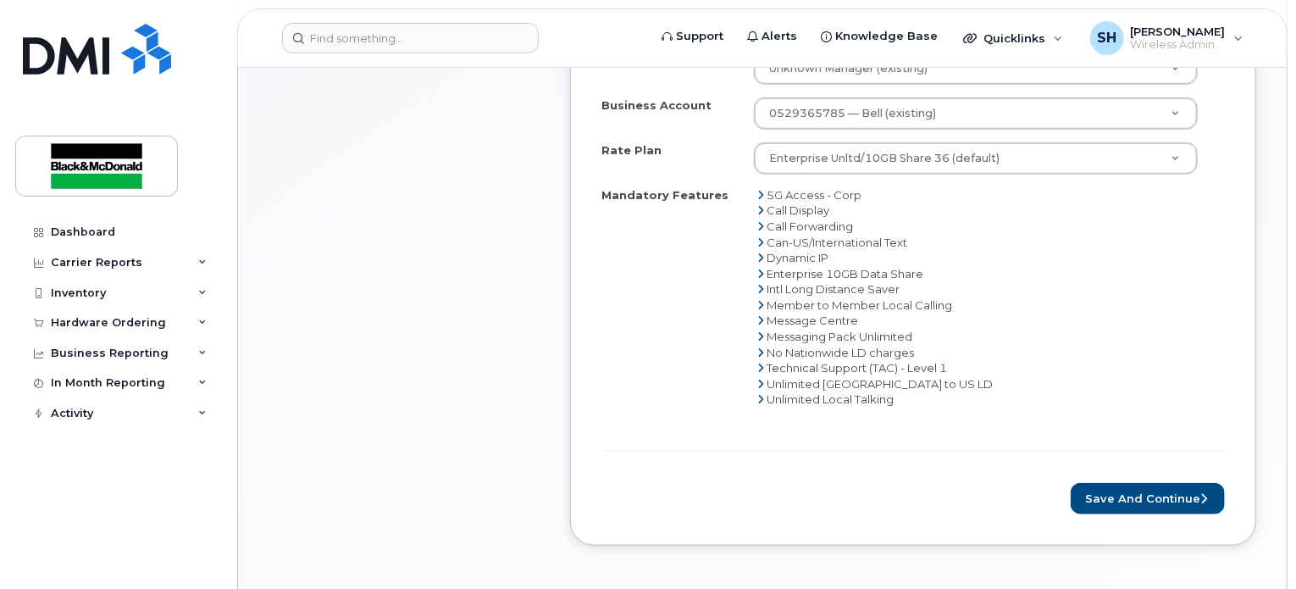
scroll to position [762, 0]
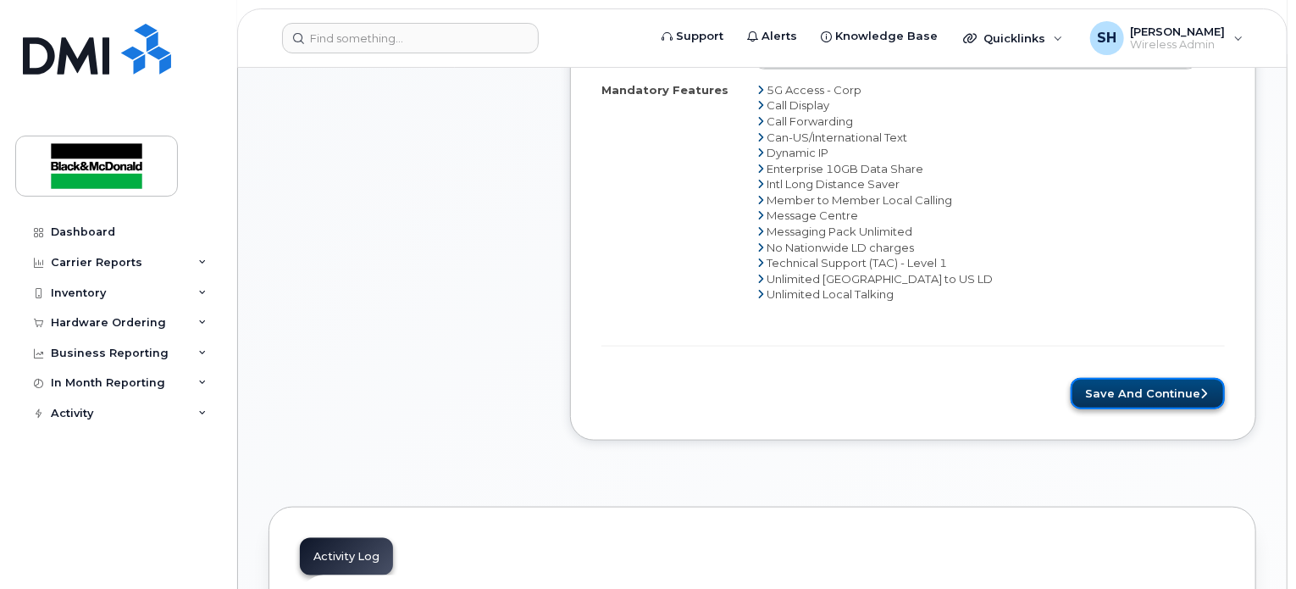
click at [1105, 393] on button "Save and Continue" at bounding box center [1148, 393] width 154 height 31
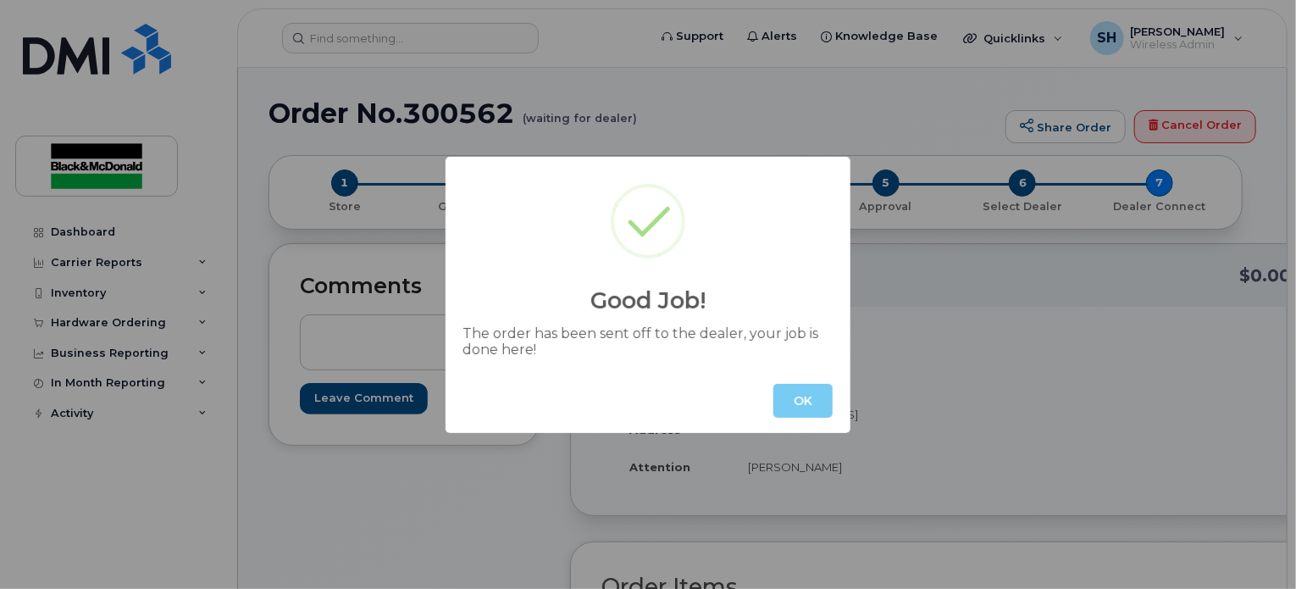
click at [809, 401] on button "OK" at bounding box center [802, 401] width 59 height 34
